Goal: Navigation & Orientation: Find specific page/section

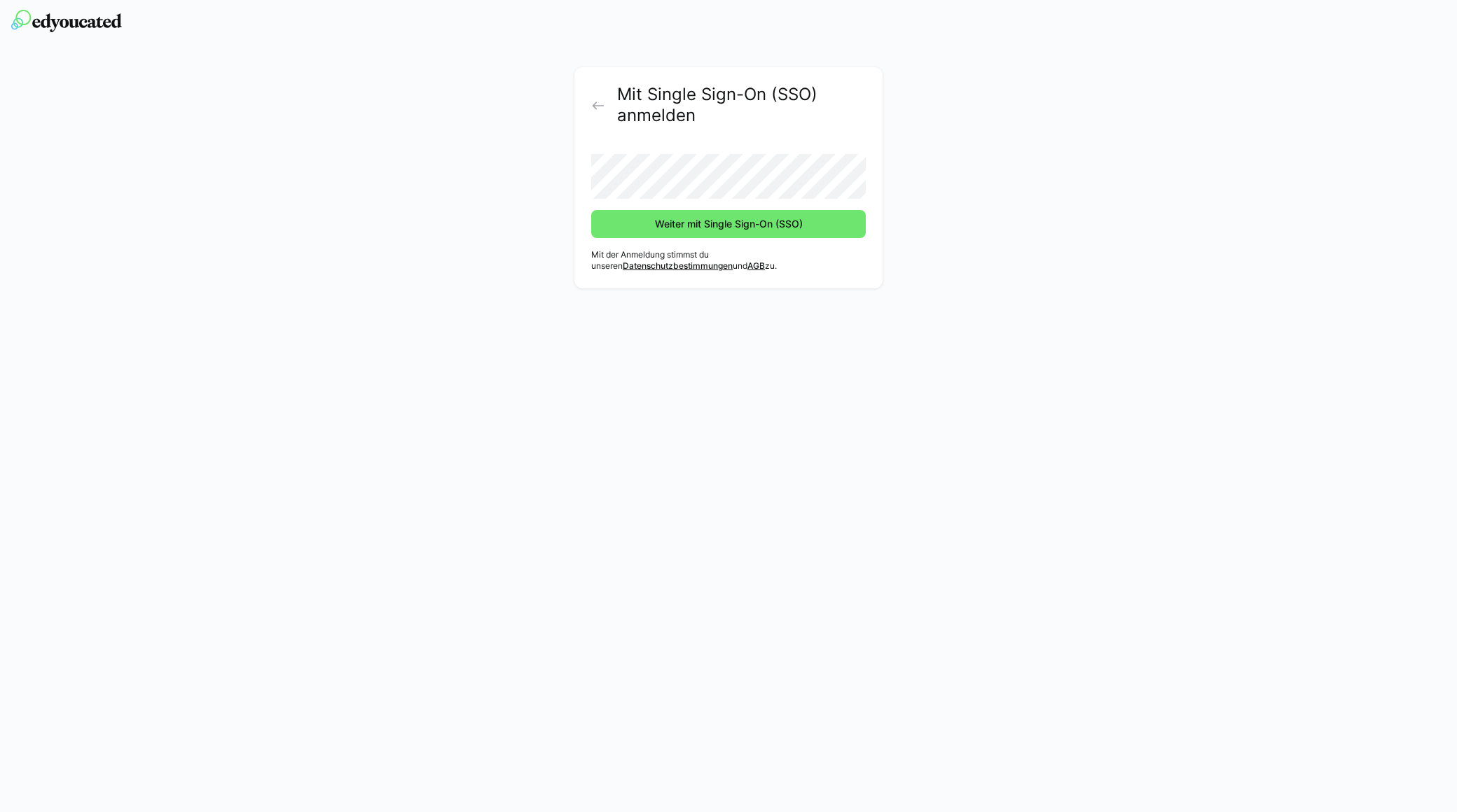
click at [592, 210] on button "Weiter mit Single Sign-On (SSO)" at bounding box center [729, 224] width 275 height 28
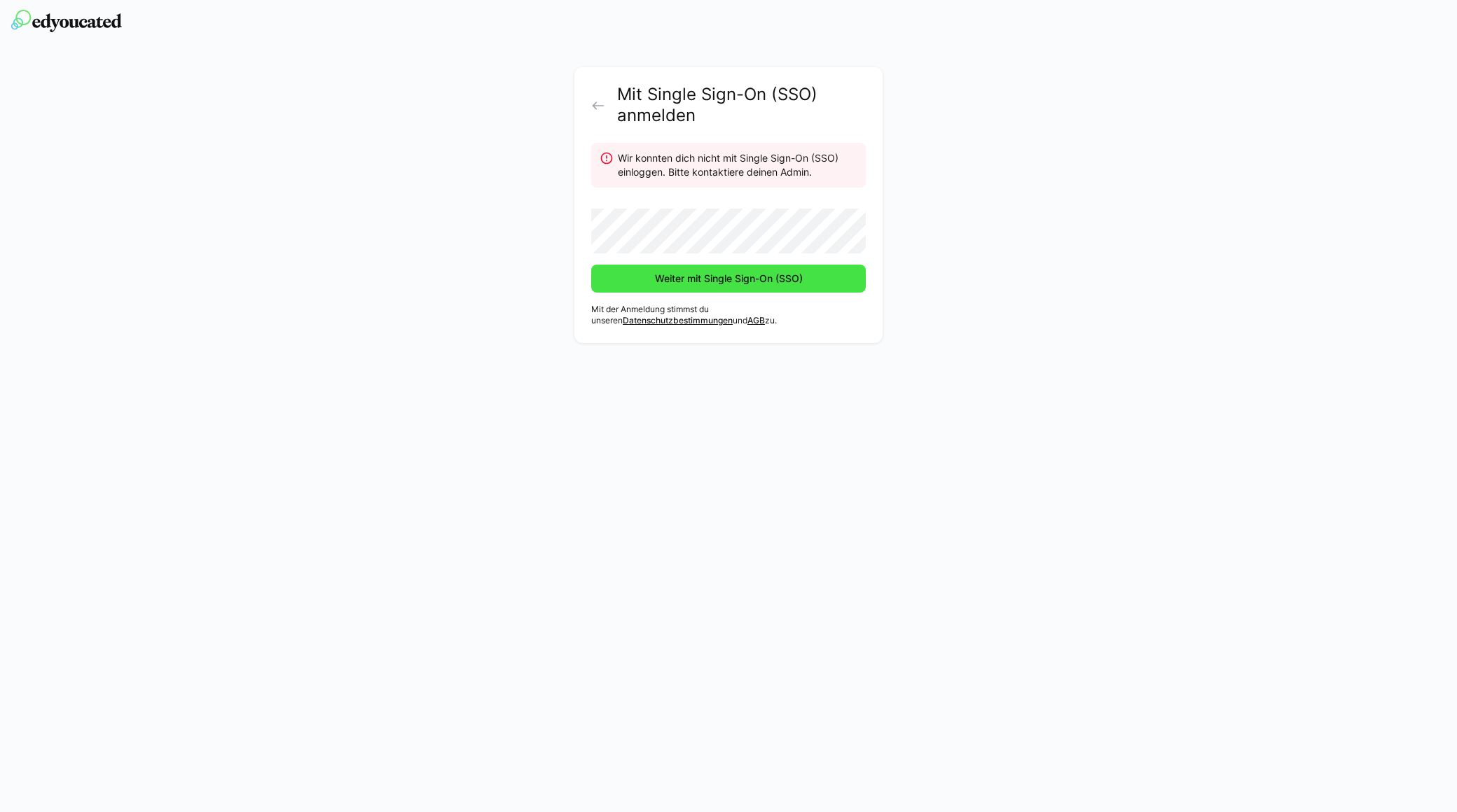
click at [615, 281] on span "Weiter mit Single Sign-On (SSO)" at bounding box center [729, 279] width 275 height 28
click at [627, 285] on span "Weiter mit Single Sign-On (SSO)" at bounding box center [729, 279] width 275 height 28
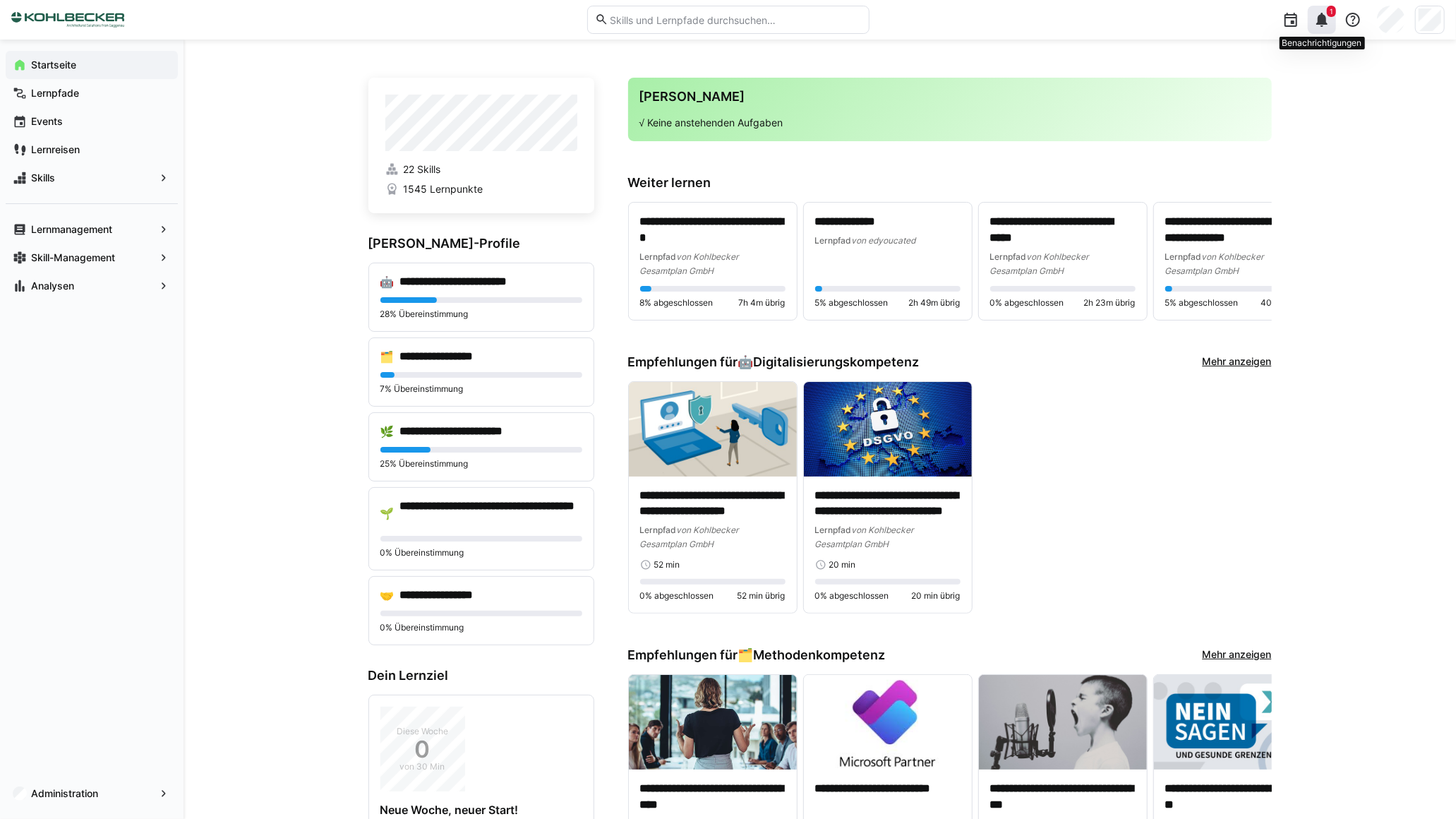
click at [1321, 29] on div "1" at bounding box center [1322, 20] width 29 height 29
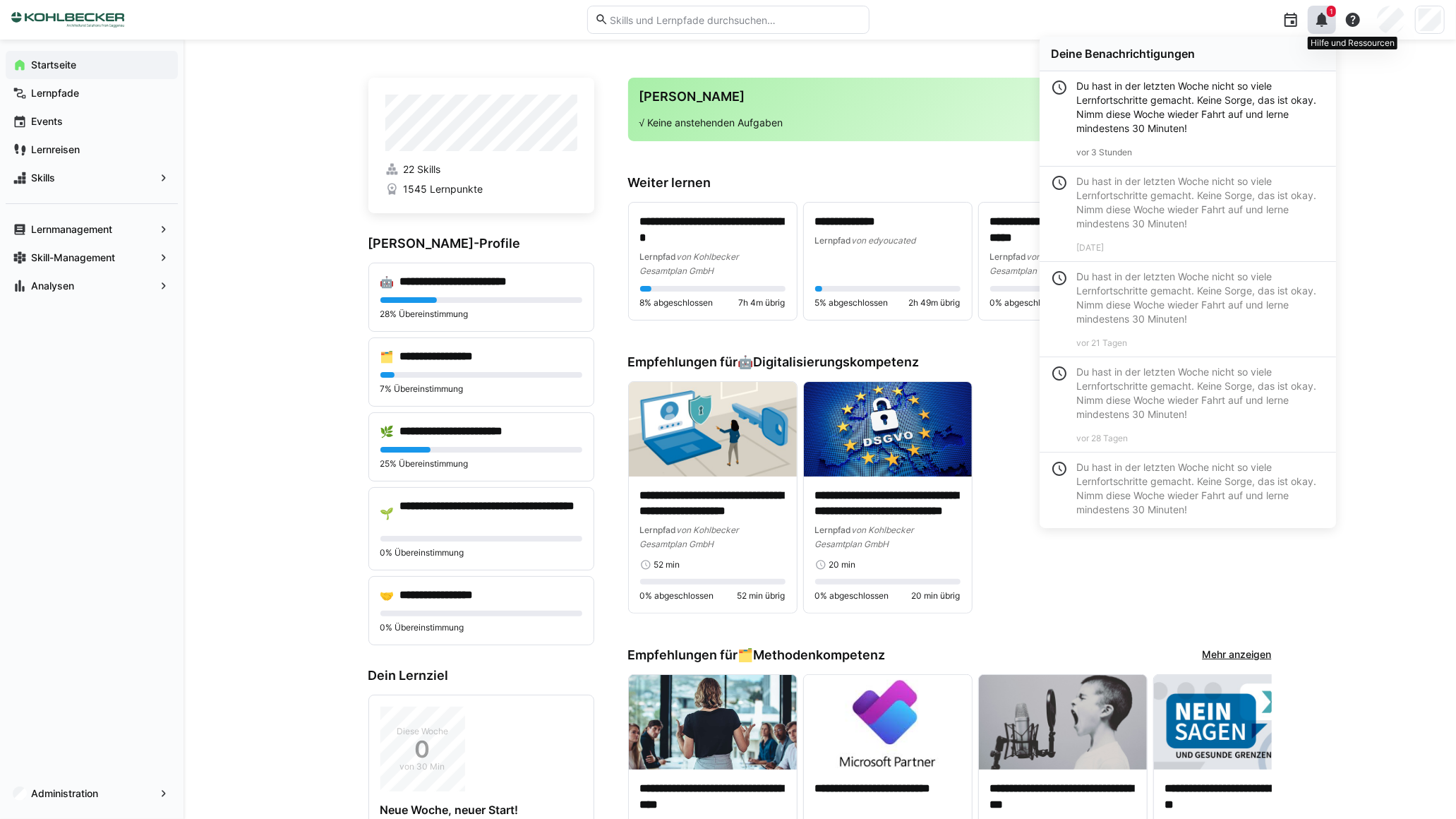
drag, startPoint x: 1349, startPoint y: 16, endPoint x: 1339, endPoint y: 31, distance: 18.0
click at [1349, 17] on eds-icon at bounding box center [1353, 20] width 17 height 17
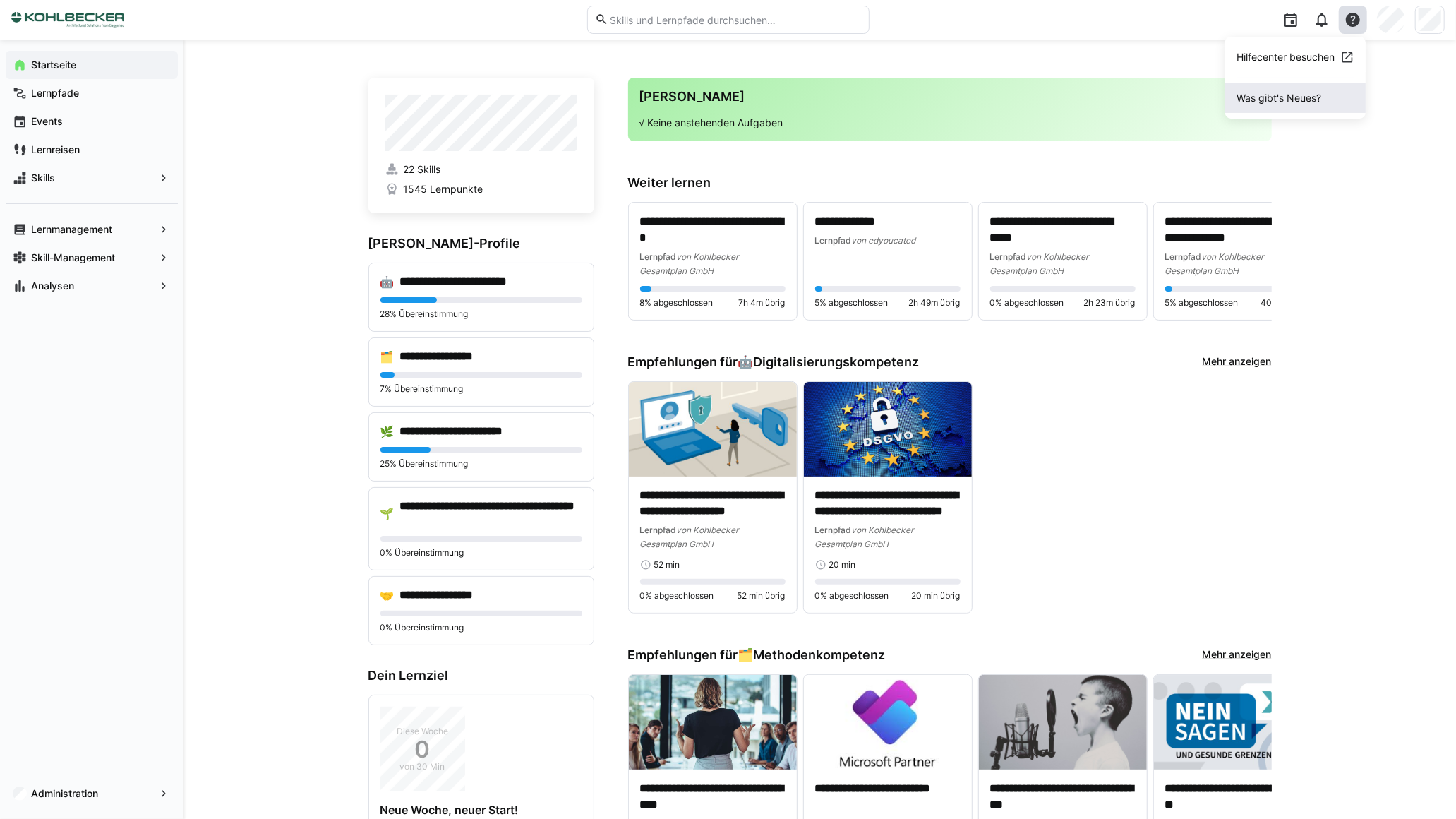
click at [1289, 99] on span "Was gibt's Neues?" at bounding box center [1295, 98] width 141 height 29
